Goal: Find specific page/section

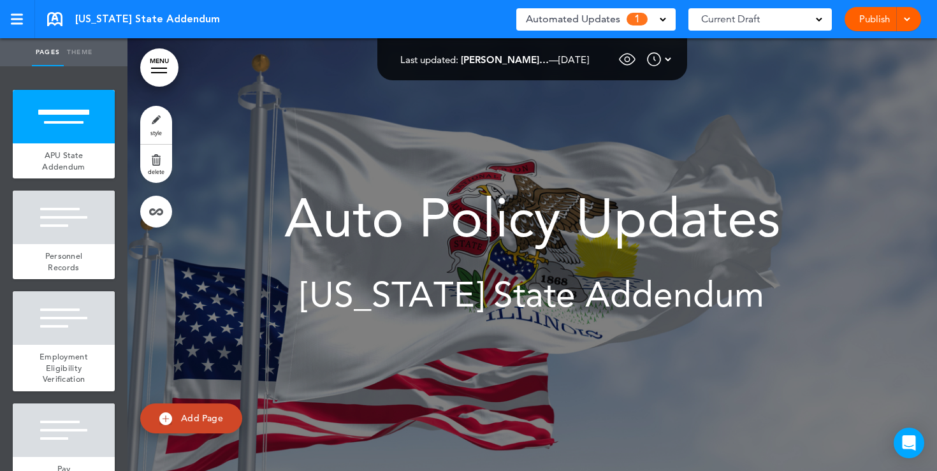
click at [661, 22] on span at bounding box center [663, 18] width 6 height 6
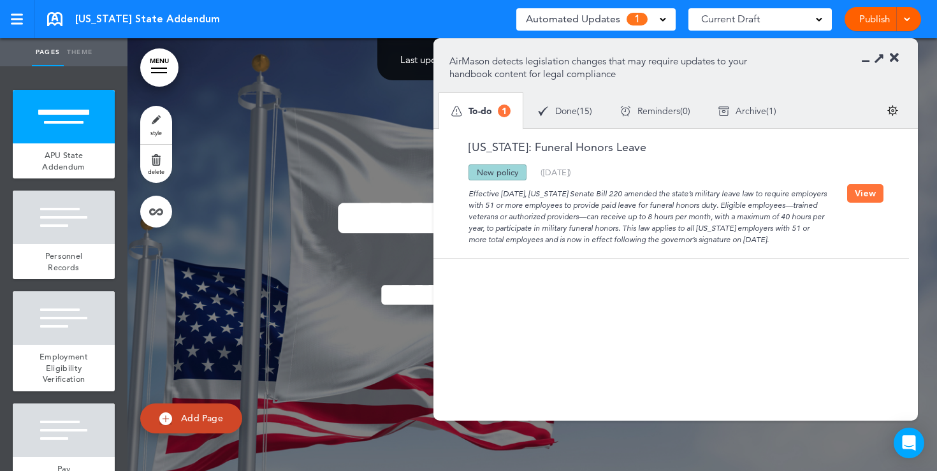
click at [570, 117] on div "Done ( 15 )" at bounding box center [565, 111] width 82 height 34
